Goal: Information Seeking & Learning: Learn about a topic

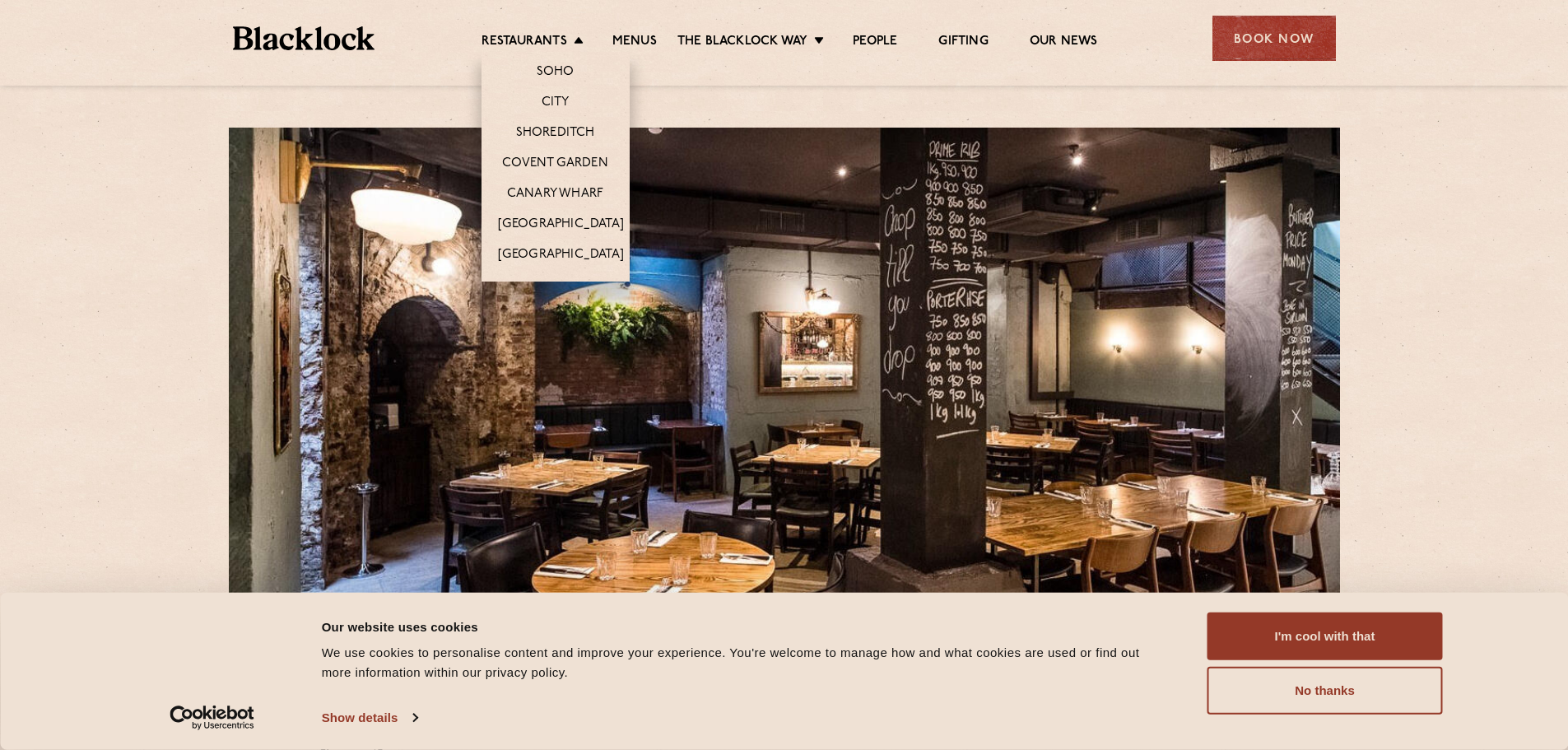
click at [575, 39] on li "Restaurants [GEOGRAPHIC_DATA] [GEOGRAPHIC_DATA] [GEOGRAPHIC_DATA] [GEOGRAPHIC_D…" at bounding box center [537, 42] width 111 height 18
click at [551, 103] on link "City" at bounding box center [555, 103] width 28 height 18
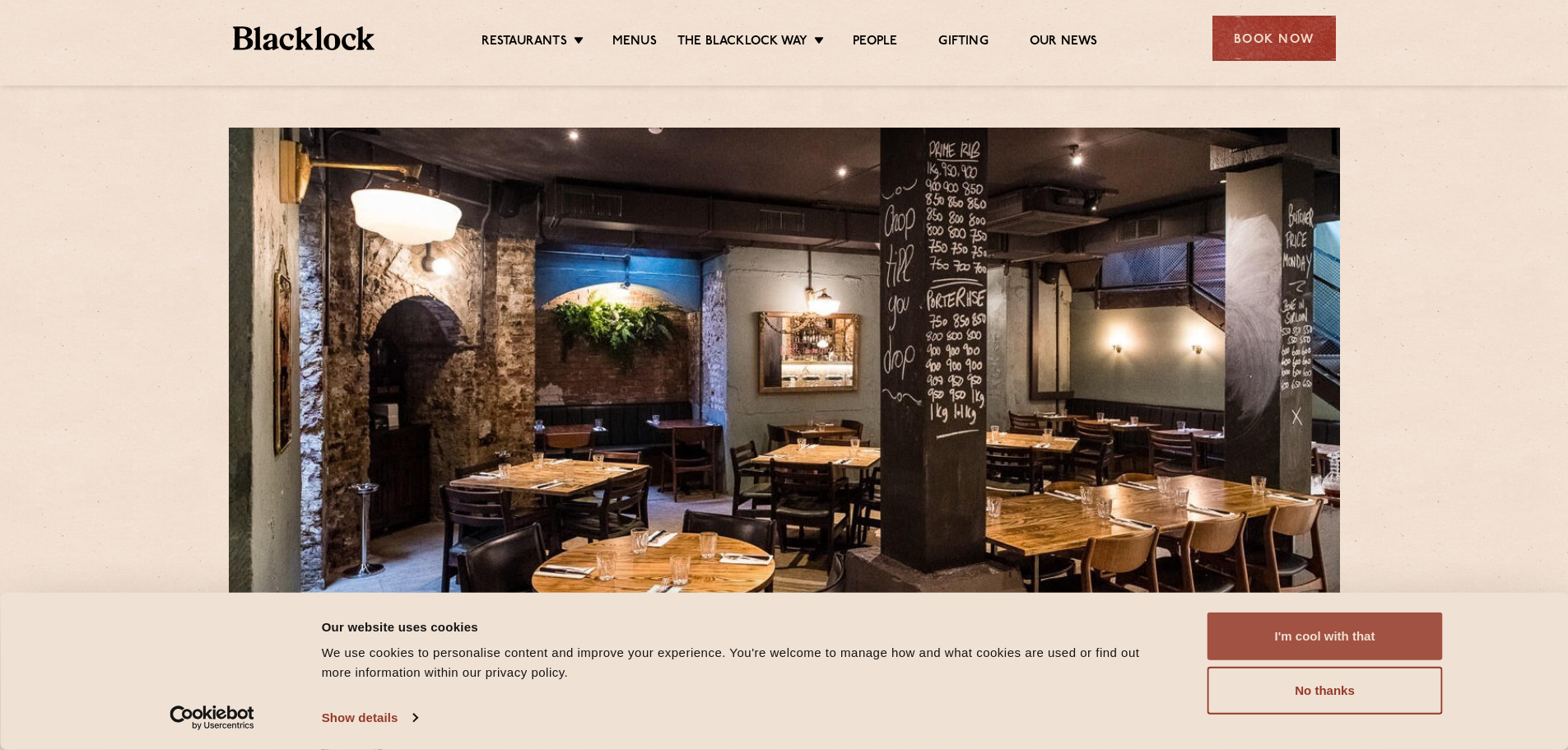
click at [1363, 629] on button "I'm cool with that" at bounding box center [1325, 636] width 235 height 47
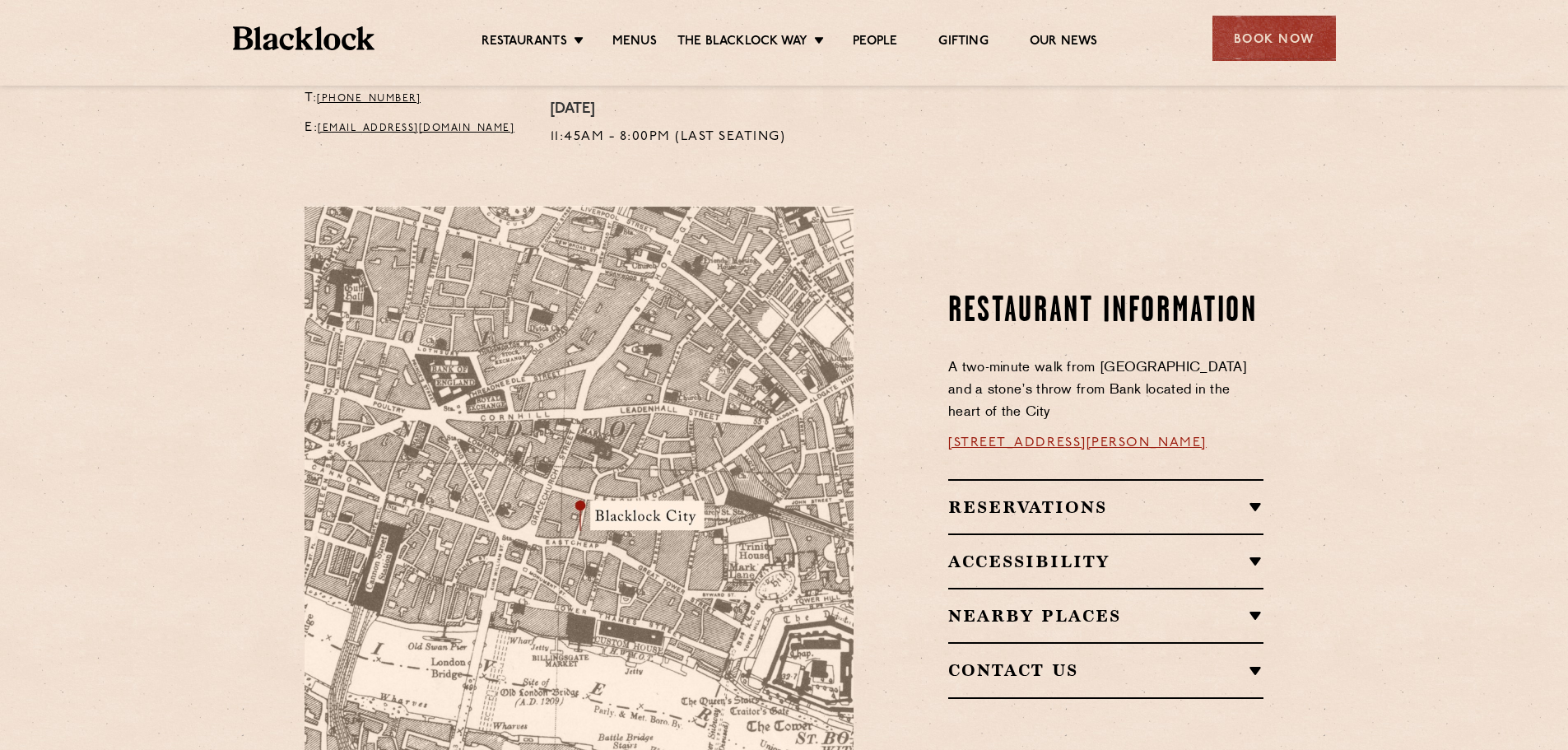
scroll to position [824, 0]
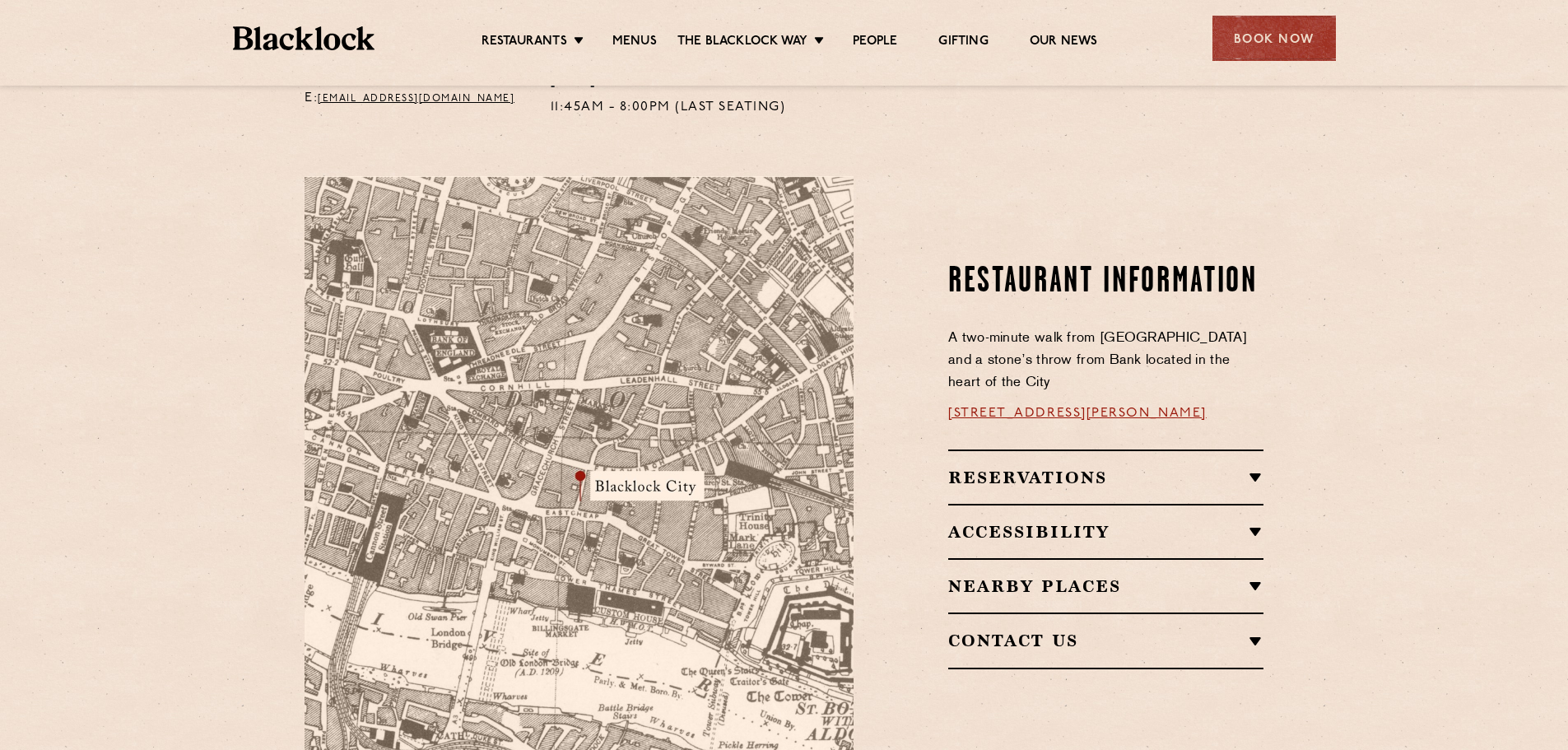
click at [1259, 468] on h2 "Reservations" at bounding box center [1106, 477] width 315 height 20
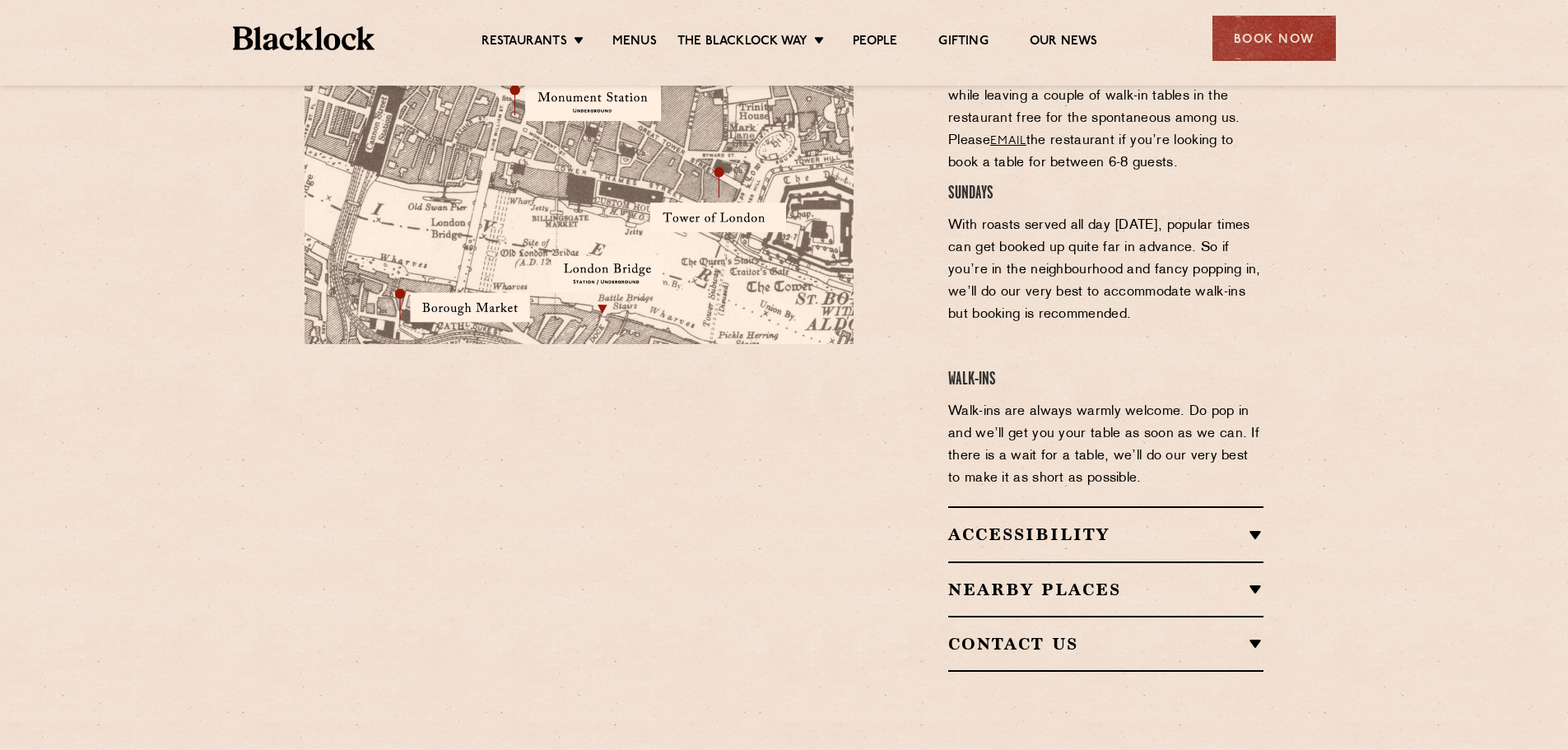
scroll to position [1236, 0]
click at [1258, 578] on h2 "Nearby Places" at bounding box center [1106, 587] width 315 height 20
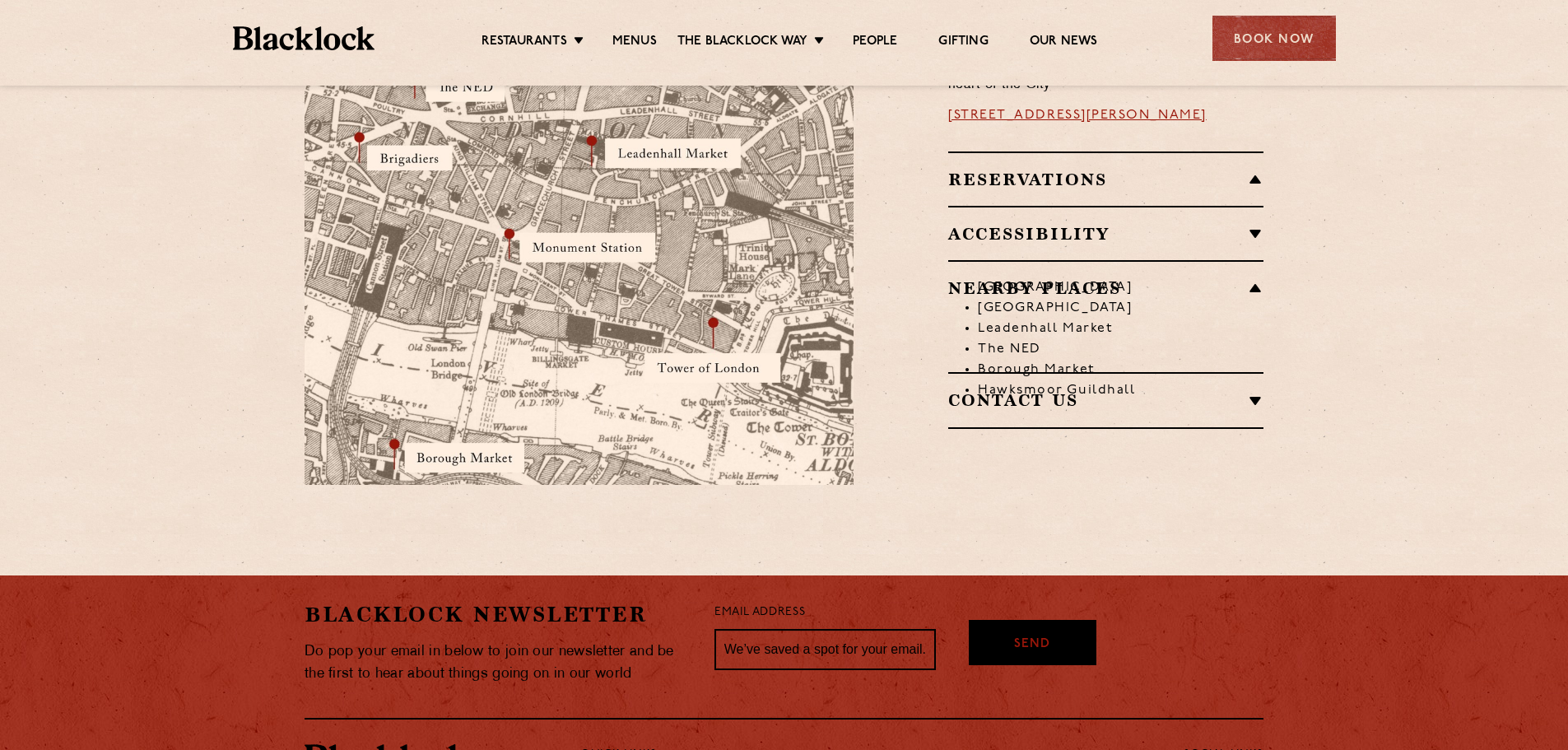
scroll to position [1090, 0]
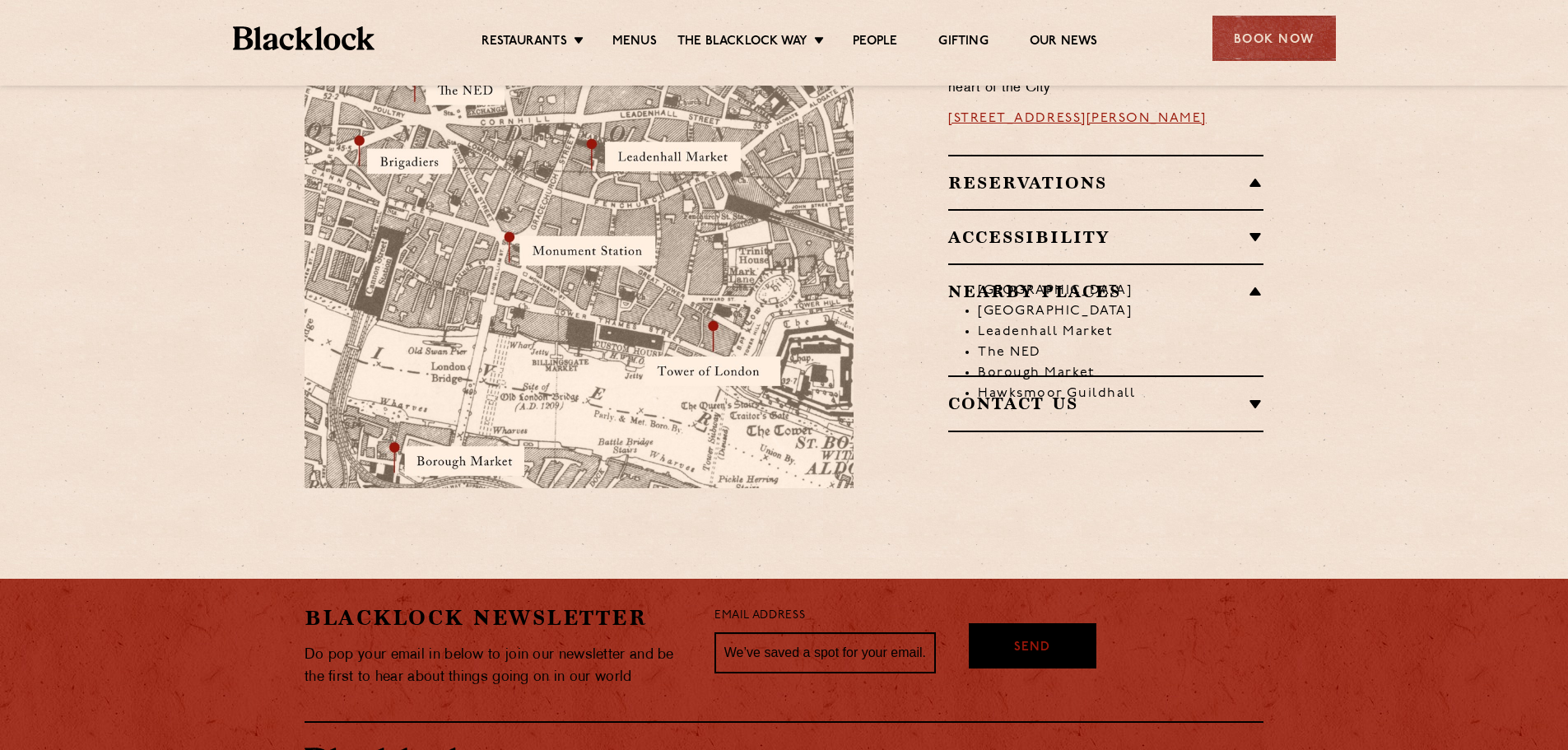
click at [1255, 394] on h2 "Contact Us" at bounding box center [1106, 403] width 315 height 20
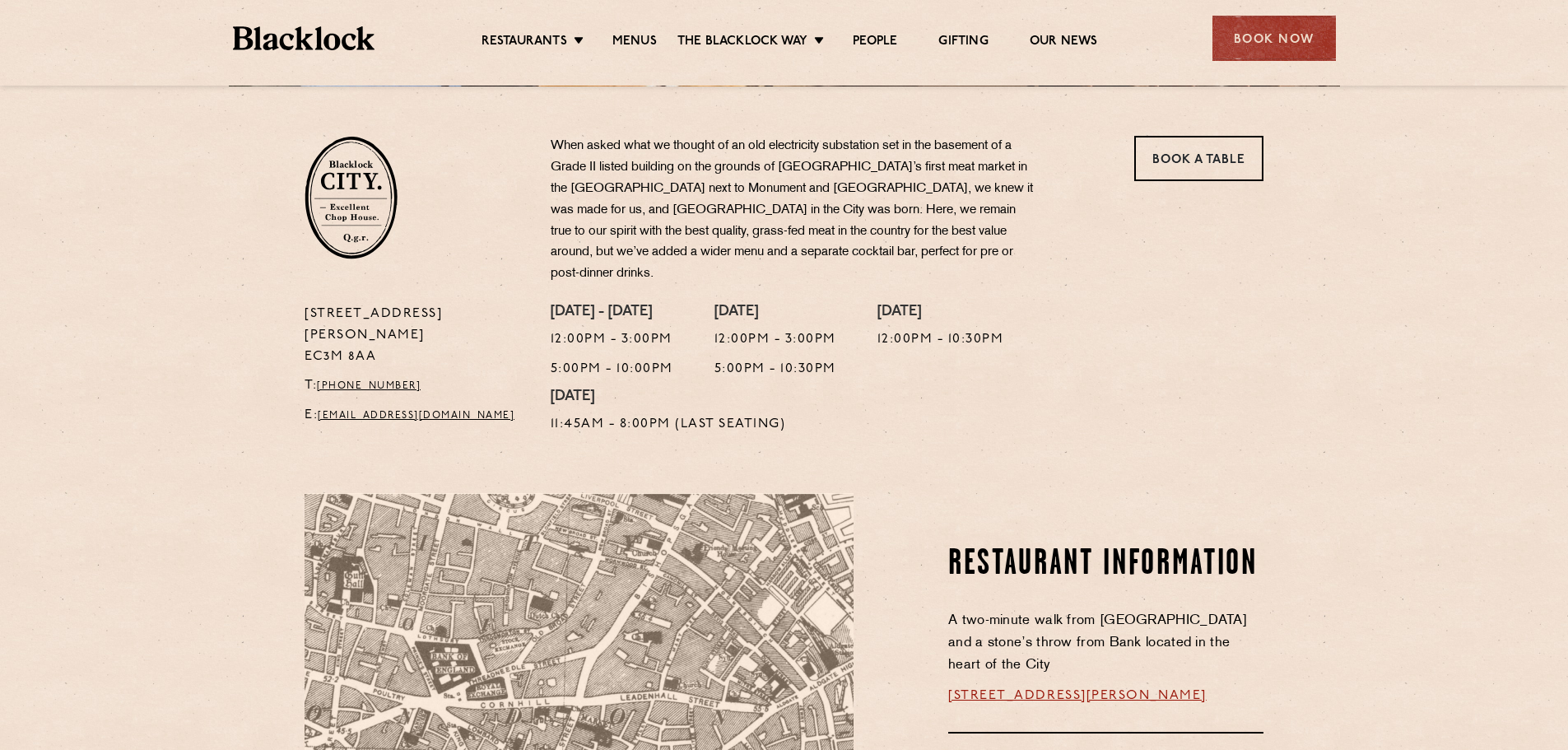
scroll to position [431, 0]
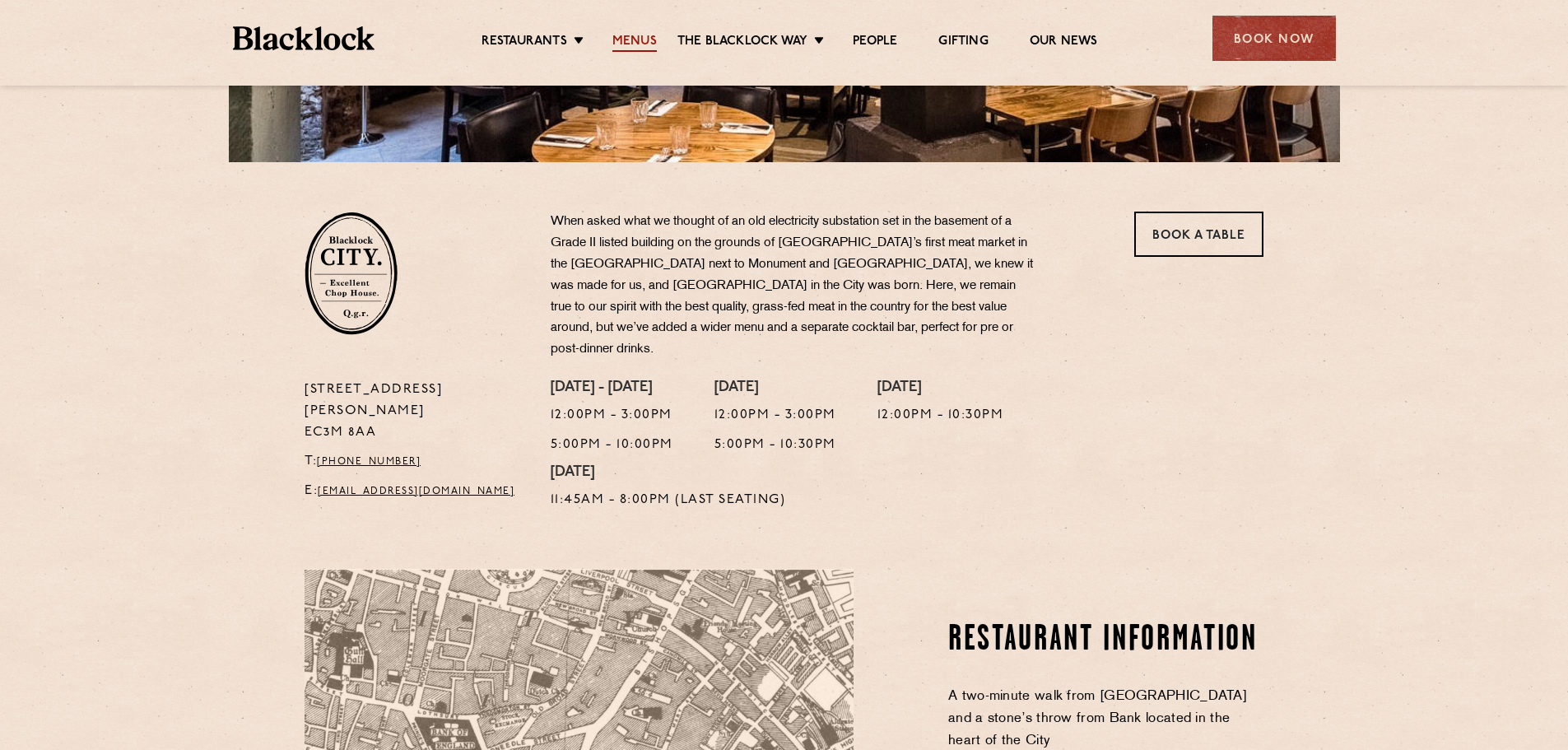
click at [632, 42] on link "Menus" at bounding box center [635, 42] width 45 height 18
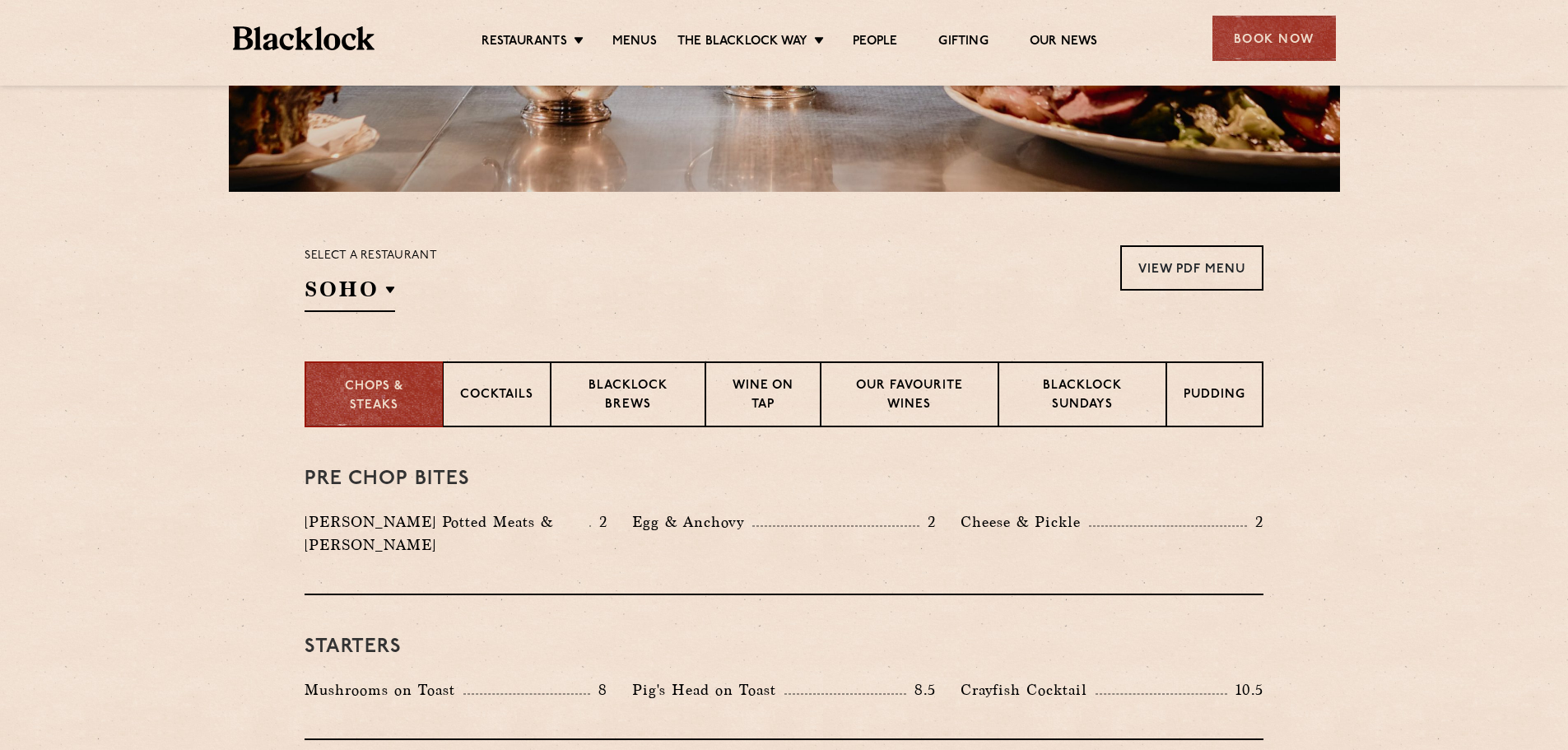
scroll to position [412, 0]
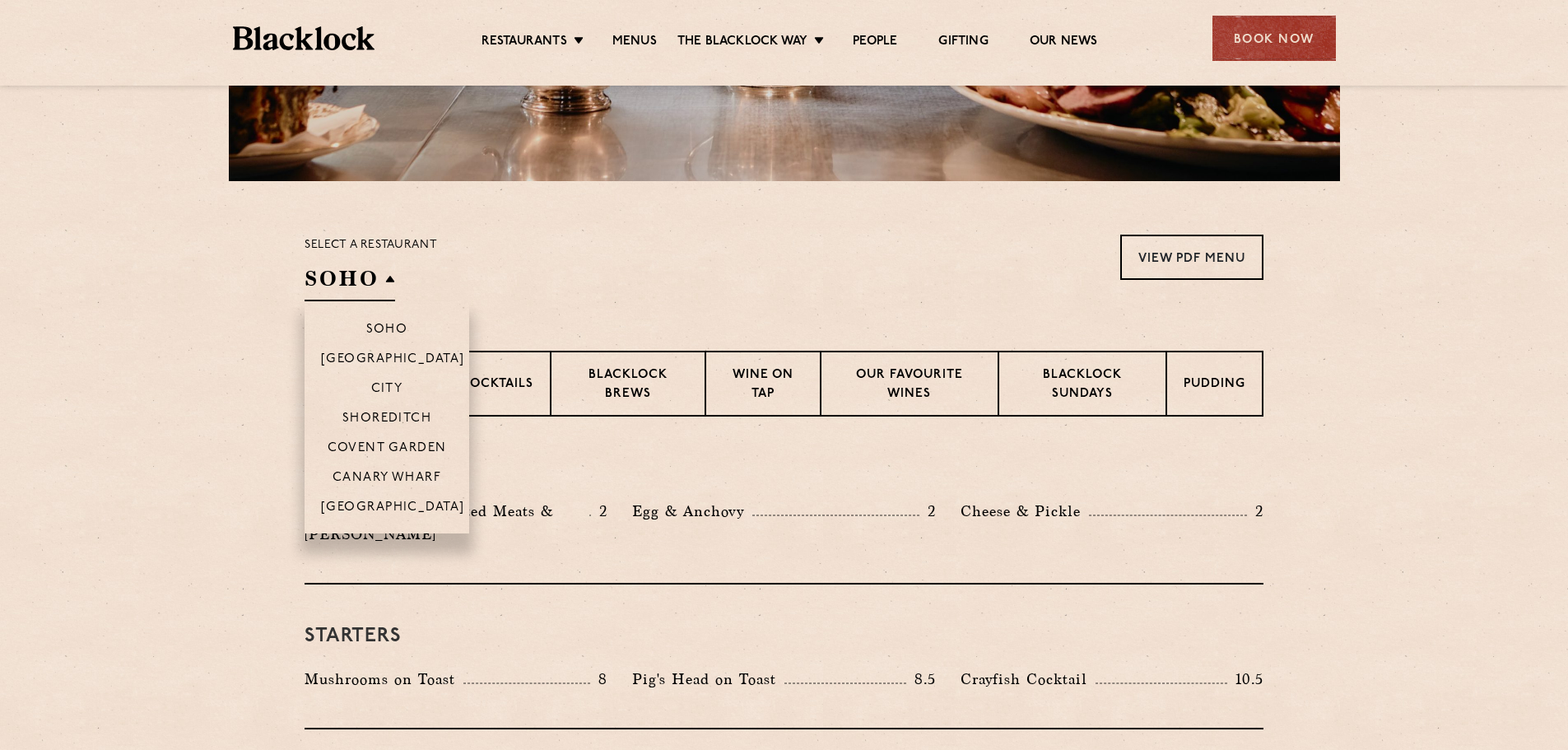
click at [389, 279] on h2 "SOHO" at bounding box center [350, 283] width 90 height 37
click at [384, 386] on p "City" at bounding box center [387, 391] width 33 height 17
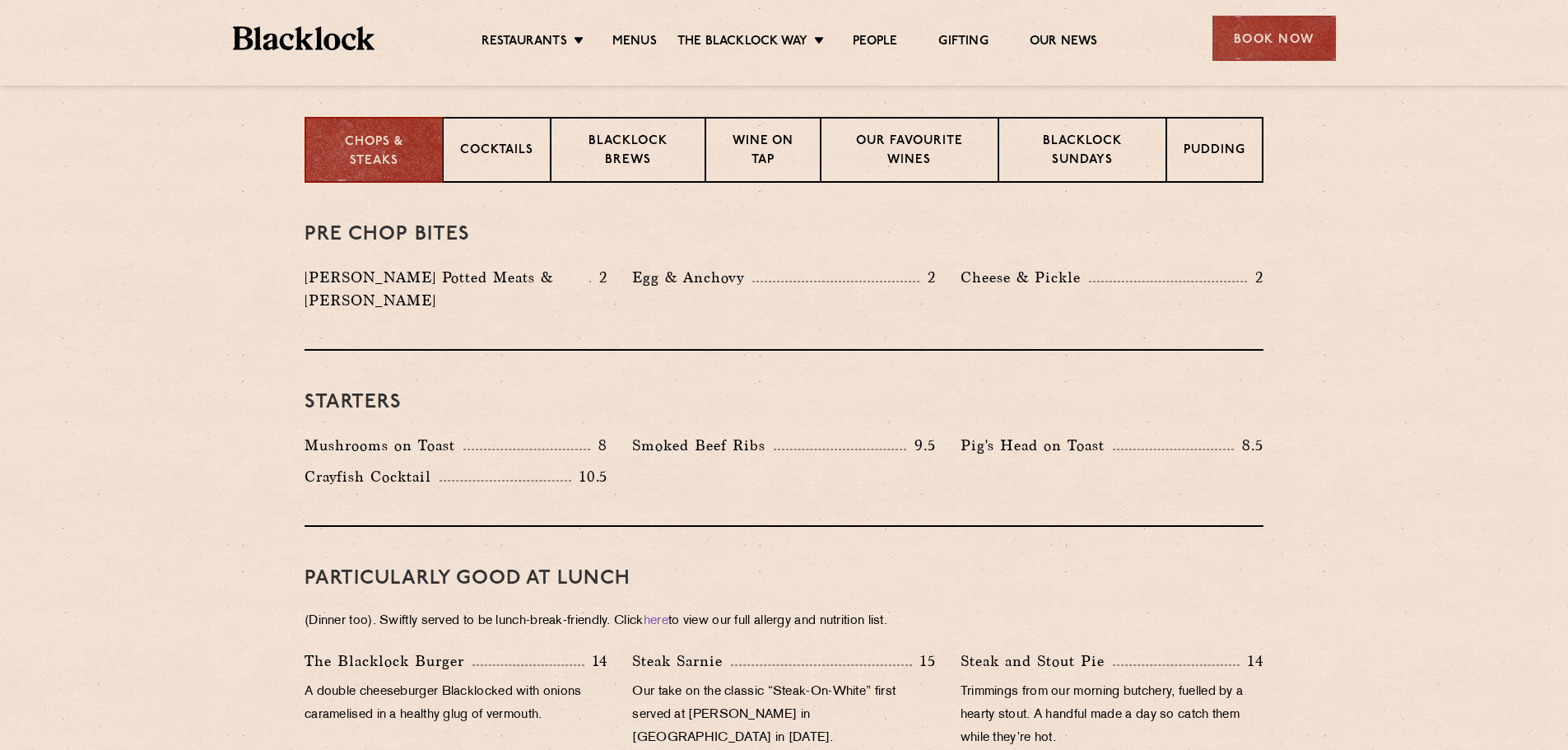
scroll to position [609, 0]
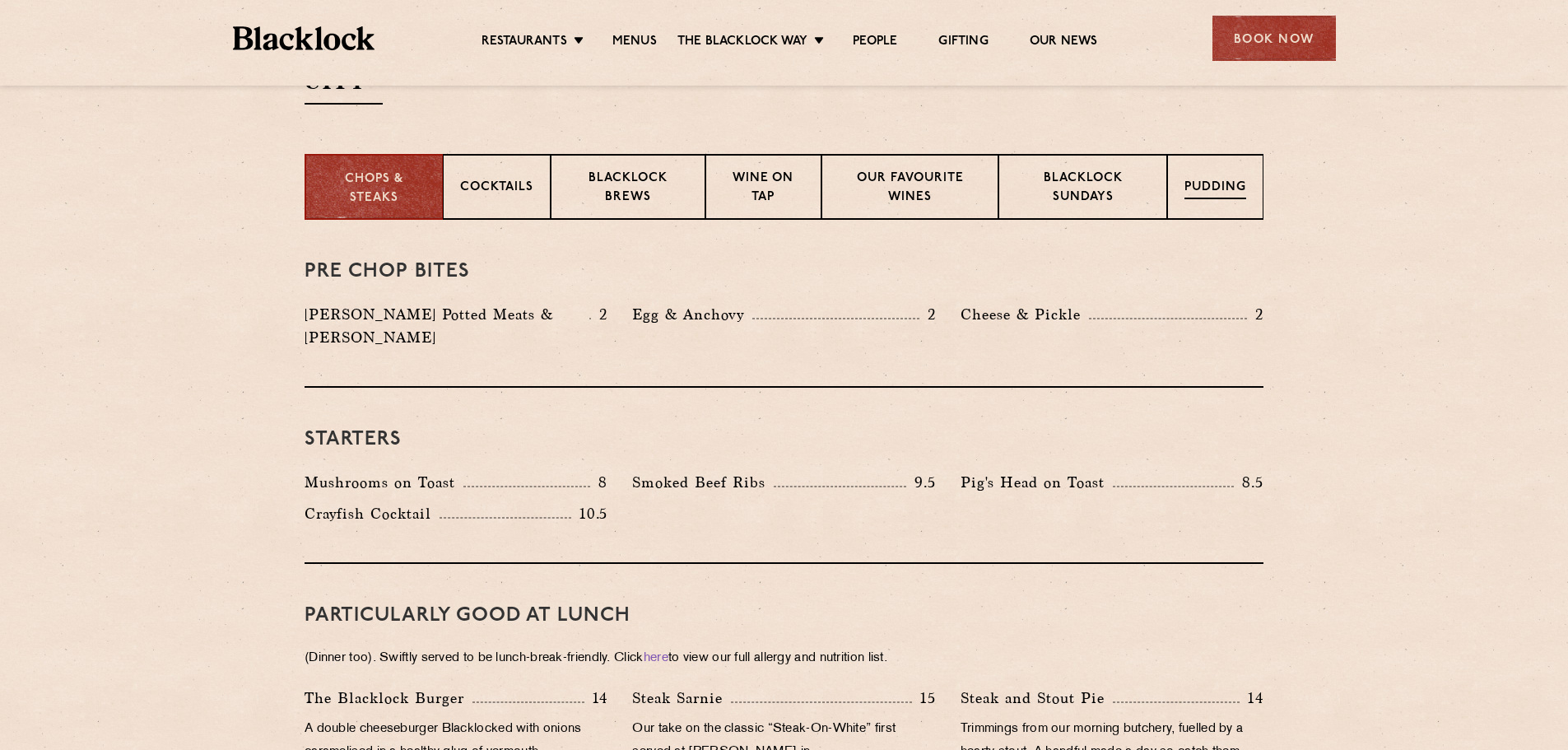
click at [1212, 188] on p "Pudding" at bounding box center [1216, 189] width 61 height 20
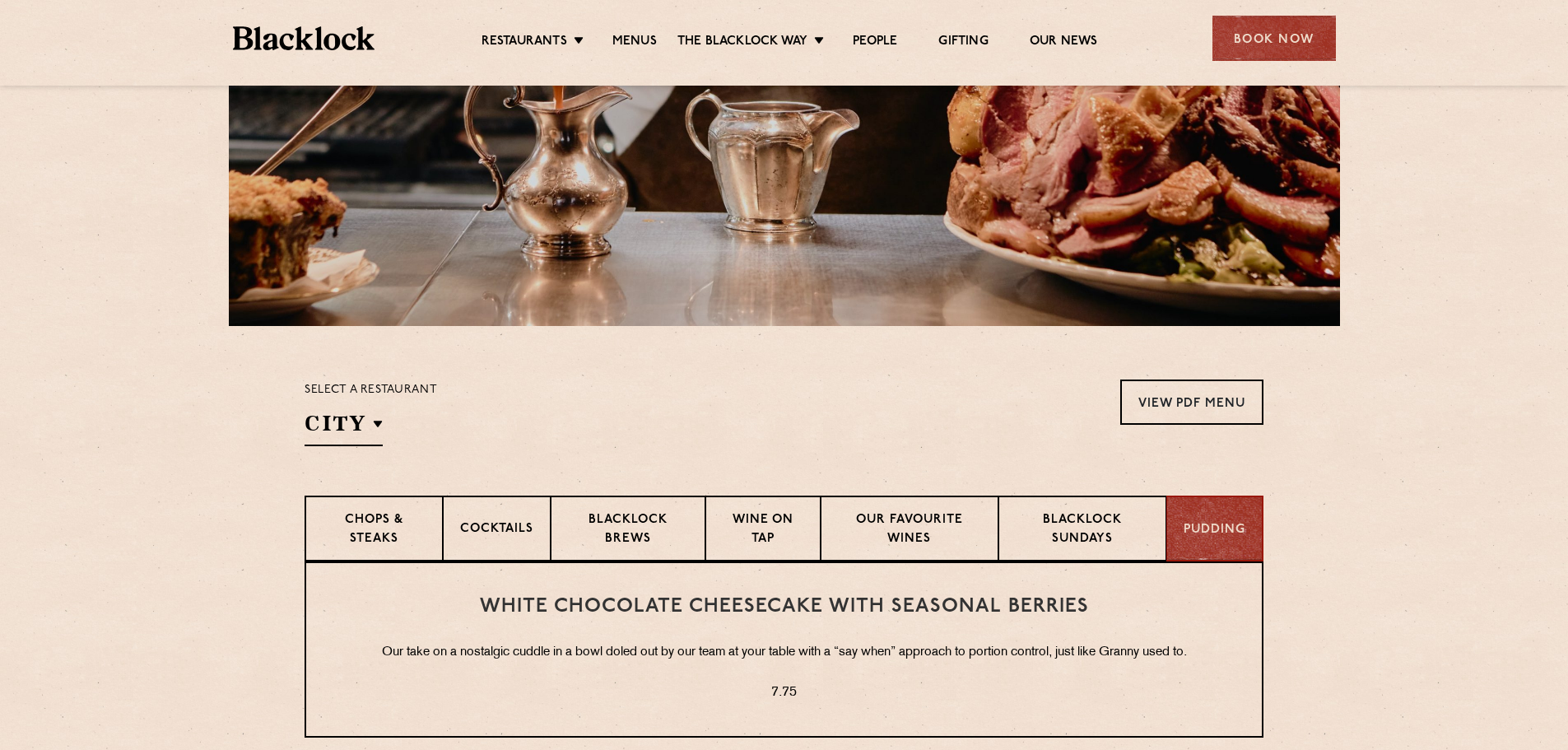
scroll to position [329, 0]
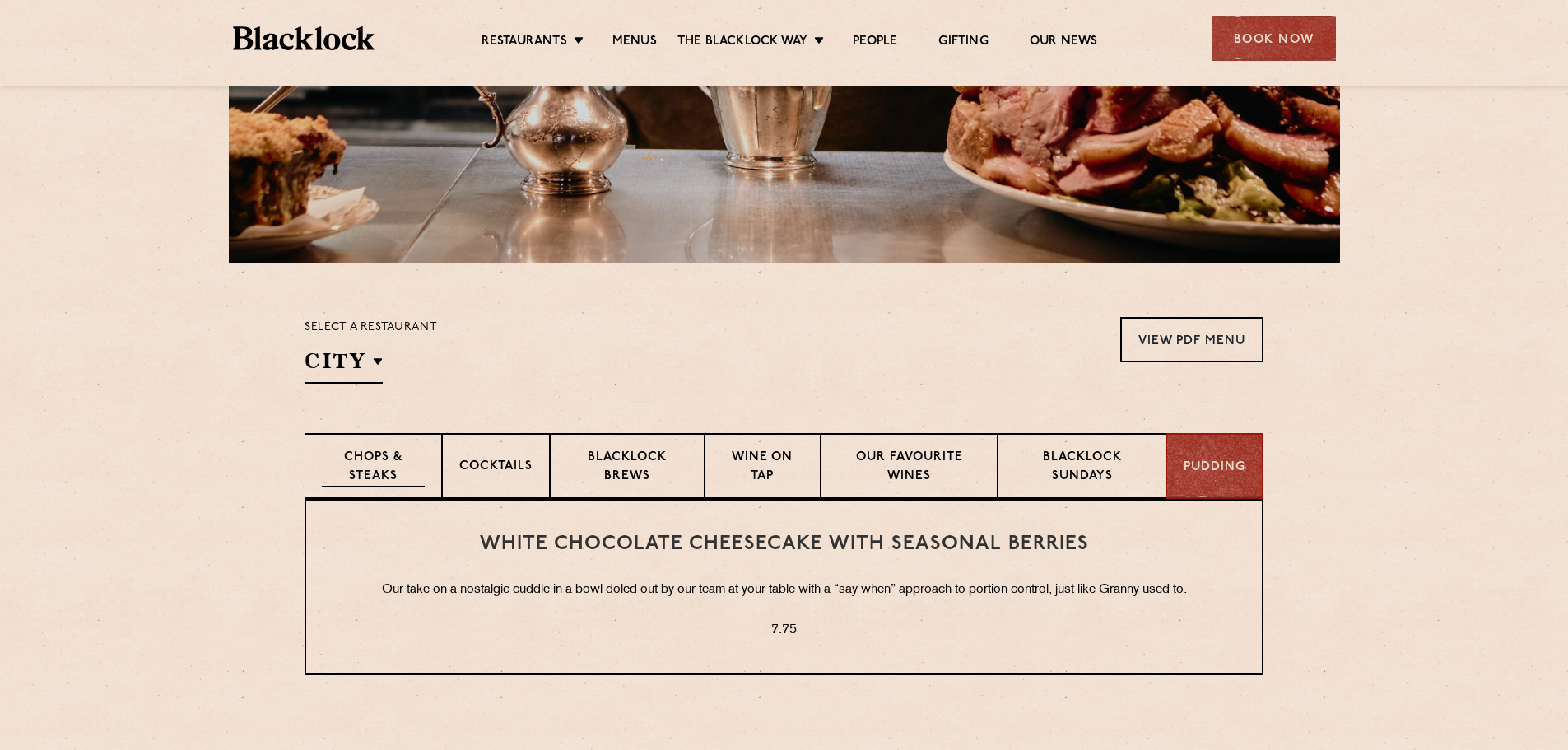
click at [389, 463] on p "Chops & Steaks" at bounding box center [373, 468] width 103 height 39
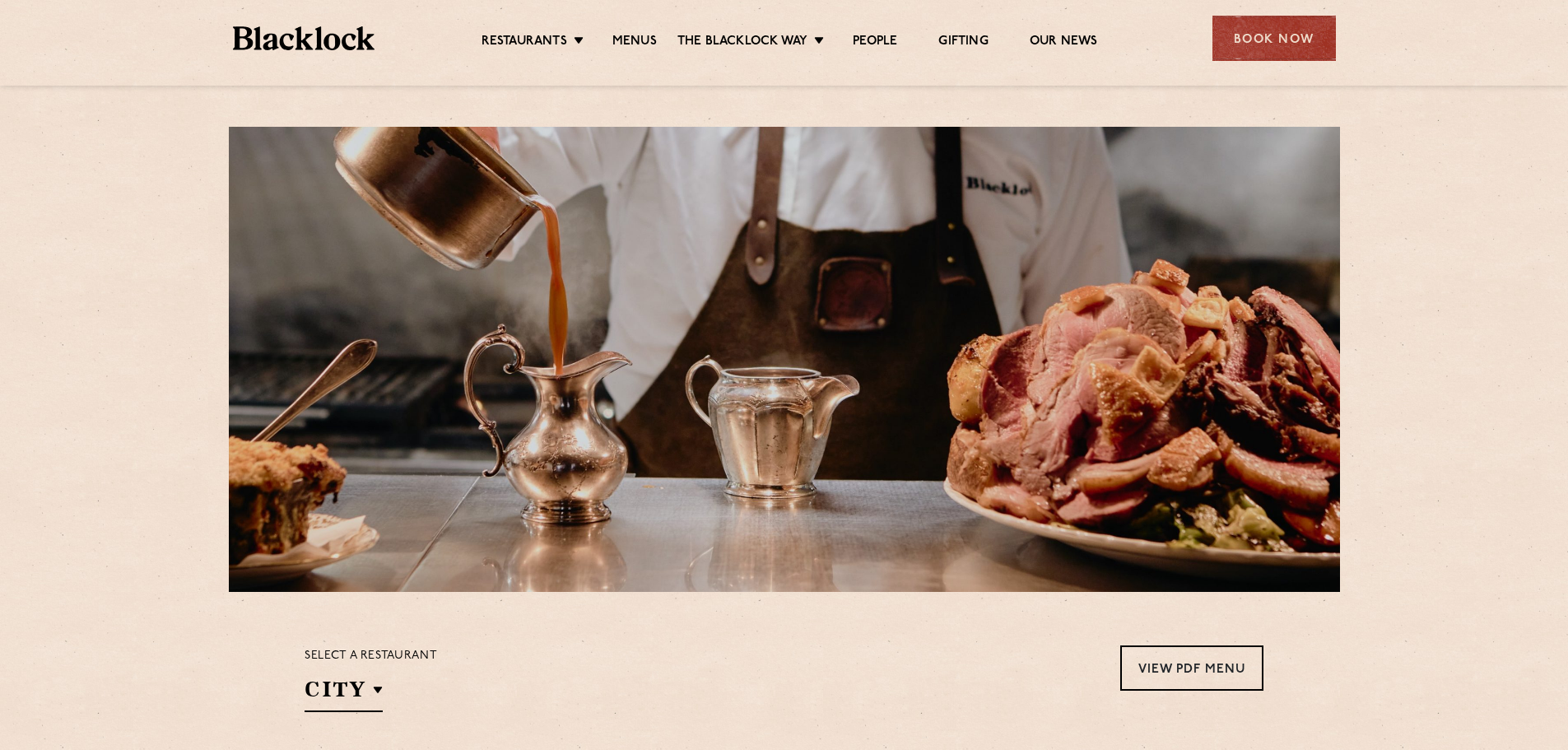
scroll to position [0, 0]
